Goal: Information Seeking & Learning: Learn about a topic

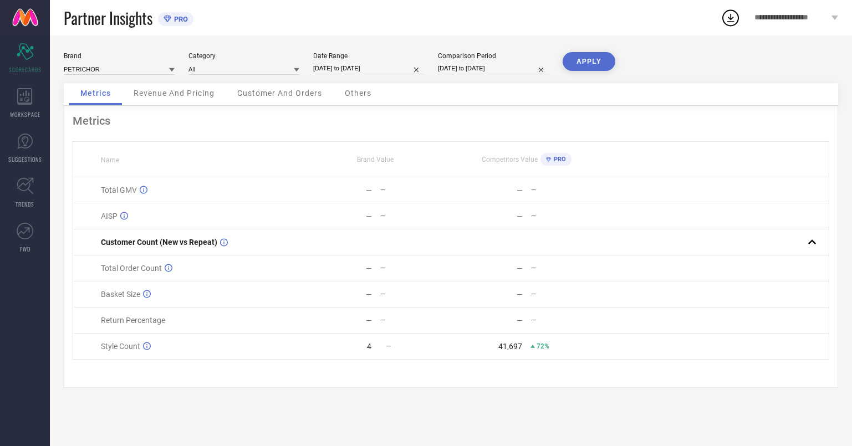
click at [435, 121] on div "Metrics" at bounding box center [451, 120] width 757 height 13
click at [40, 94] on div "WORKSPACE" at bounding box center [25, 103] width 50 height 44
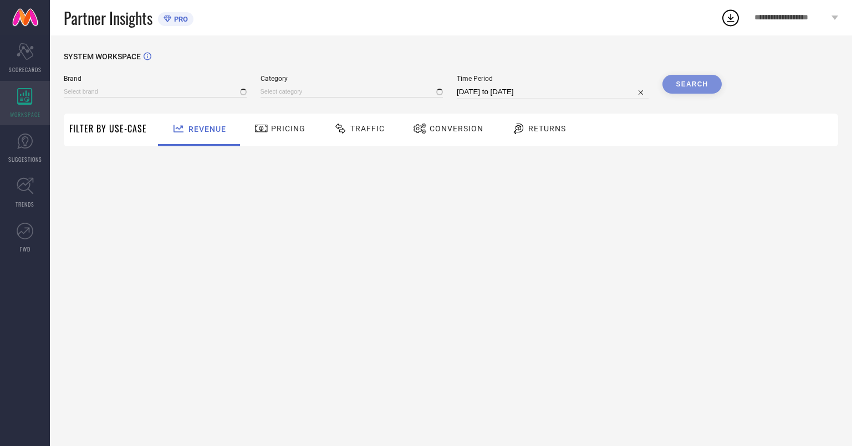
type input "PETRICHOR"
type input "All"
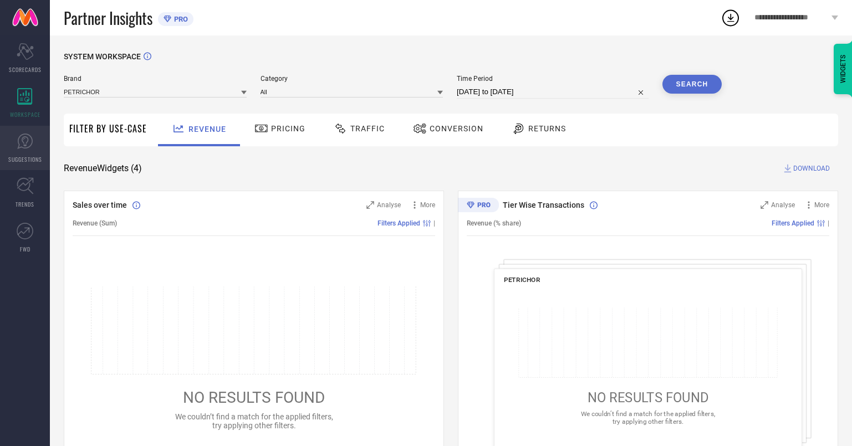
click at [25, 147] on icon at bounding box center [25, 141] width 17 height 17
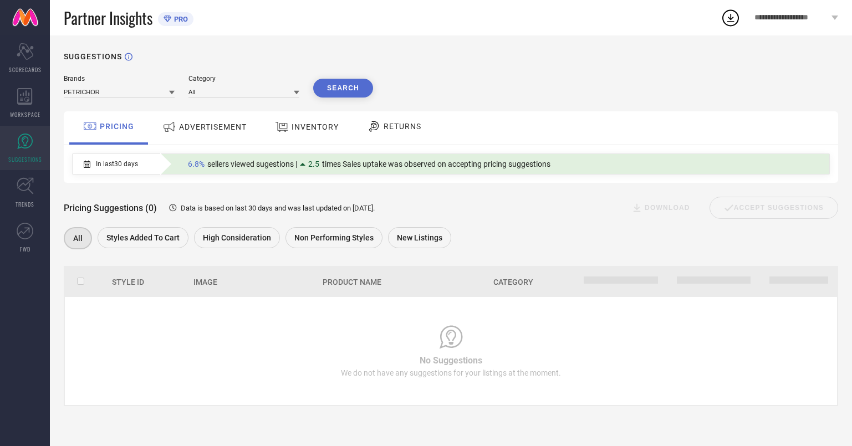
click at [195, 127] on span "ADVERTISEMENT" at bounding box center [213, 127] width 68 height 9
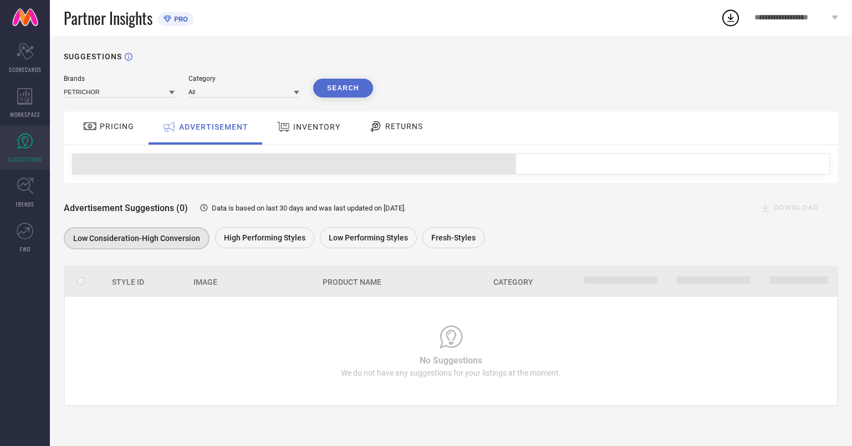
click at [308, 139] on div "INVENTORY" at bounding box center [308, 127] width 91 height 33
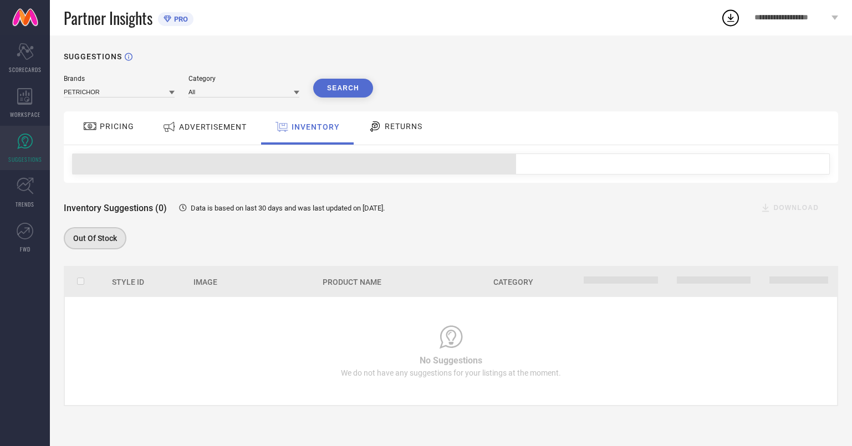
click at [387, 127] on span "RETURNS" at bounding box center [404, 126] width 38 height 9
